Goal: Information Seeking & Learning: Find specific fact

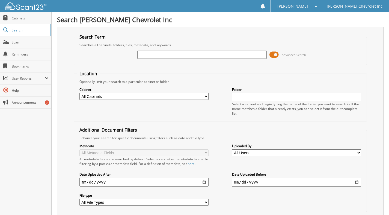
click at [150, 55] on input "text" at bounding box center [201, 55] width 129 height 8
type input "[PERSON_NAME]"
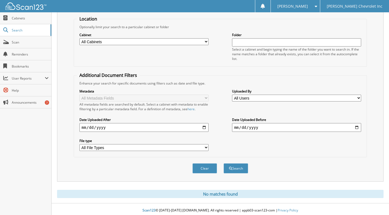
scroll to position [57, 0]
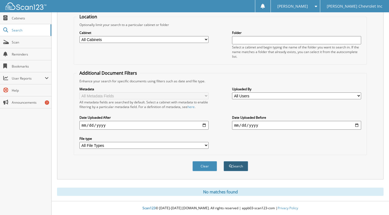
click at [243, 167] on button "Search" at bounding box center [236, 166] width 25 height 10
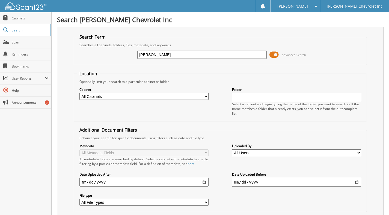
type input "craig aylor"
